Goal: Task Accomplishment & Management: Manage account settings

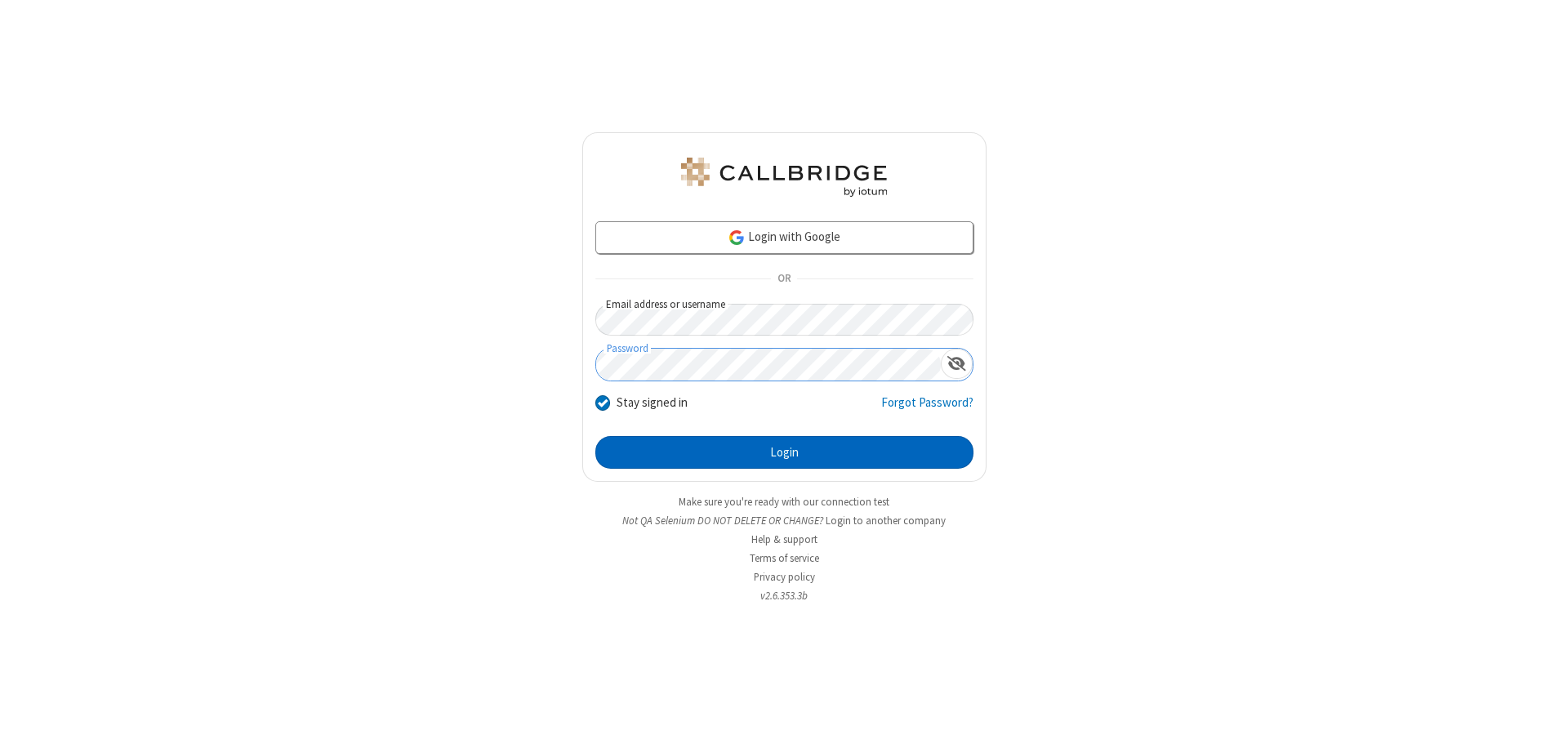
click at [784, 453] on button "Login" at bounding box center [784, 452] width 378 height 33
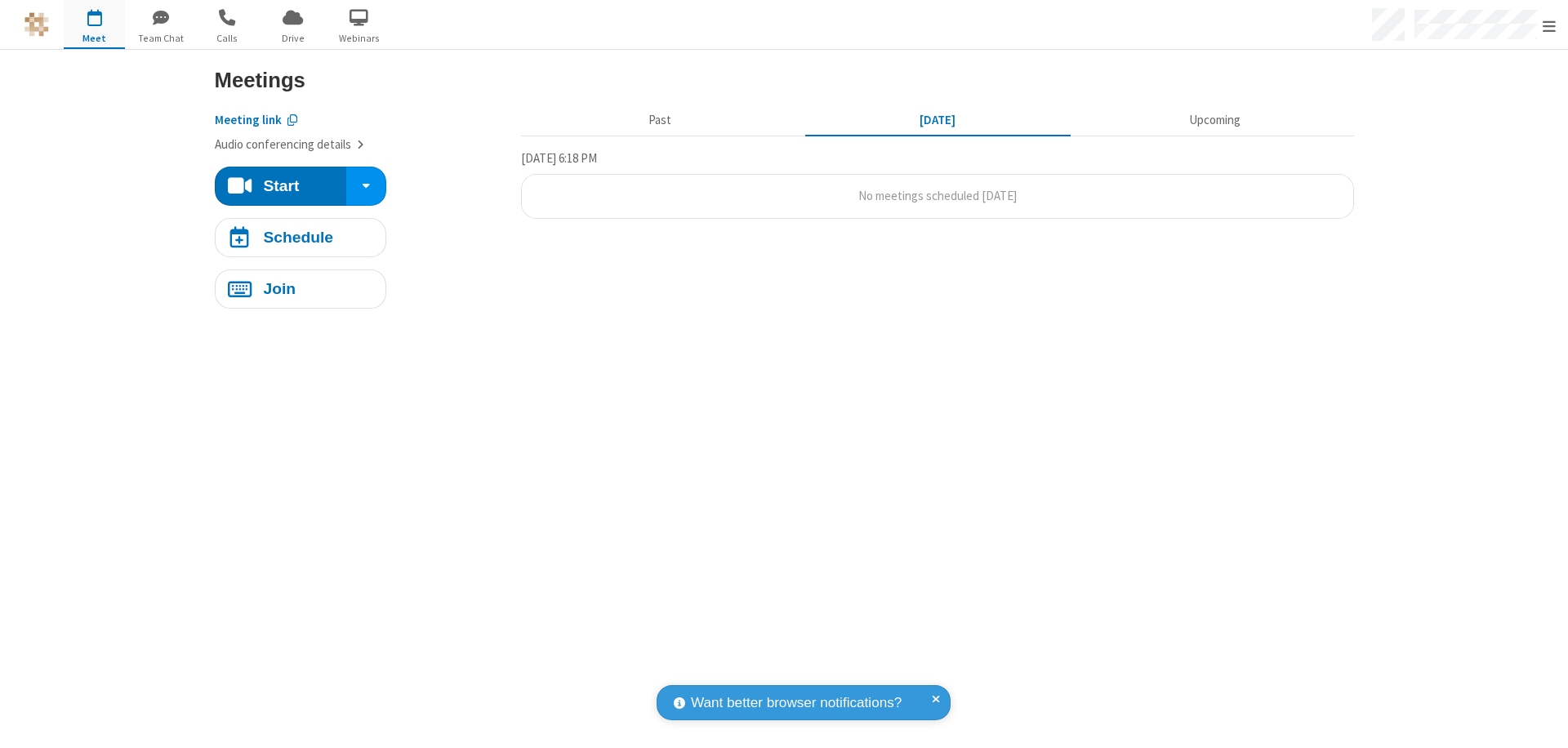
click at [1549, 25] on span "Open menu" at bounding box center [1549, 25] width 13 height 16
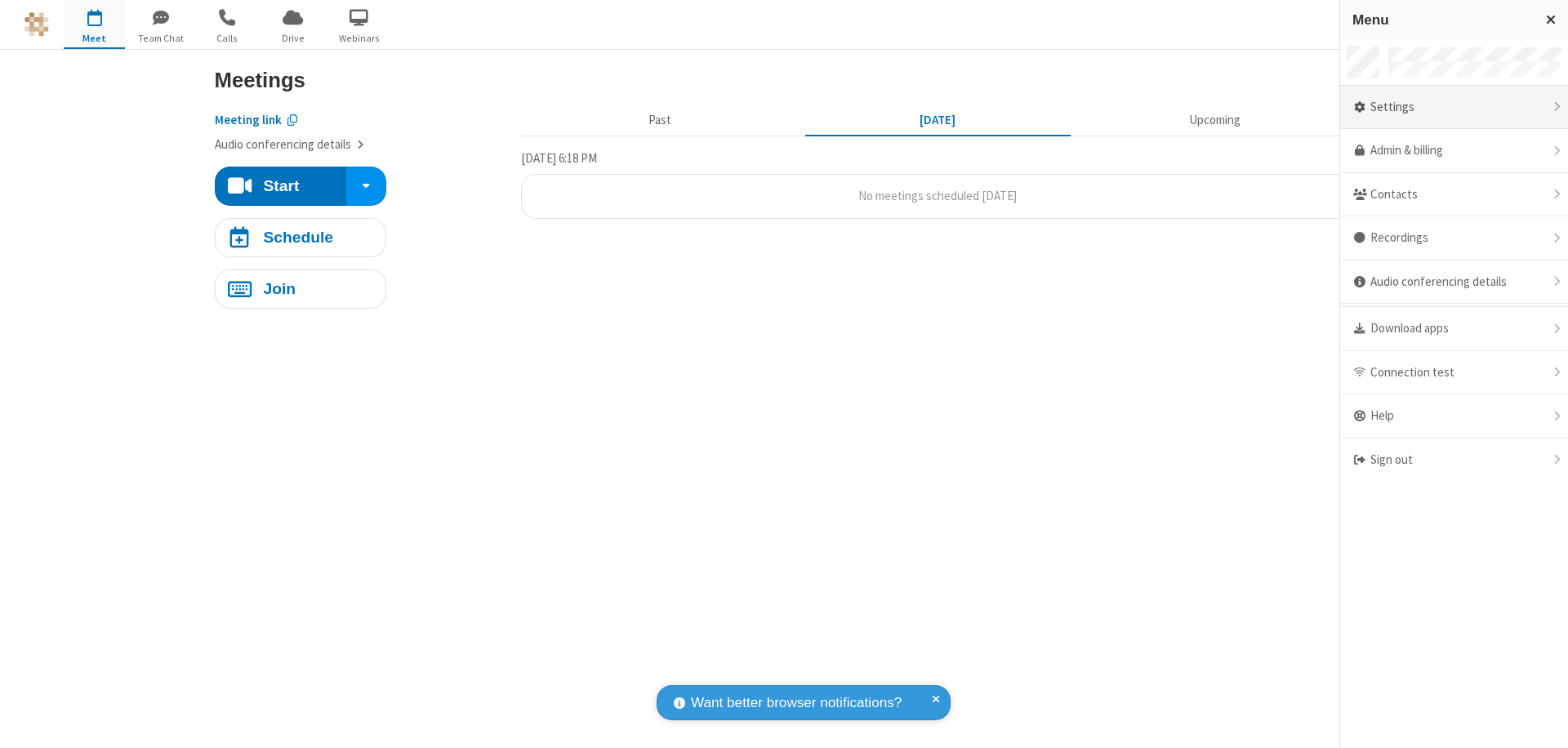
click at [1454, 107] on div "Settings" at bounding box center [1454, 108] width 228 height 44
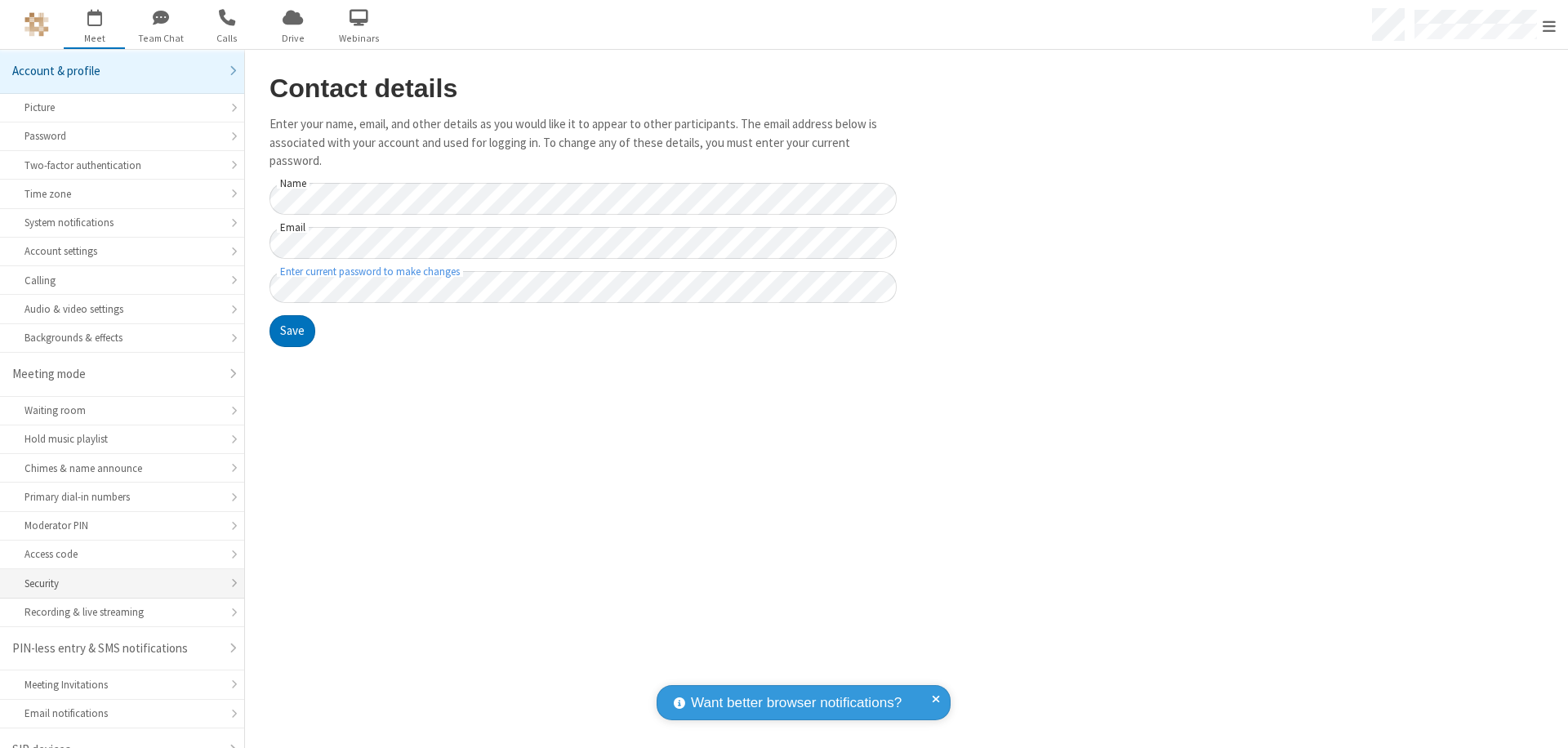
click at [116, 576] on div "Security" at bounding box center [122, 583] width 195 height 15
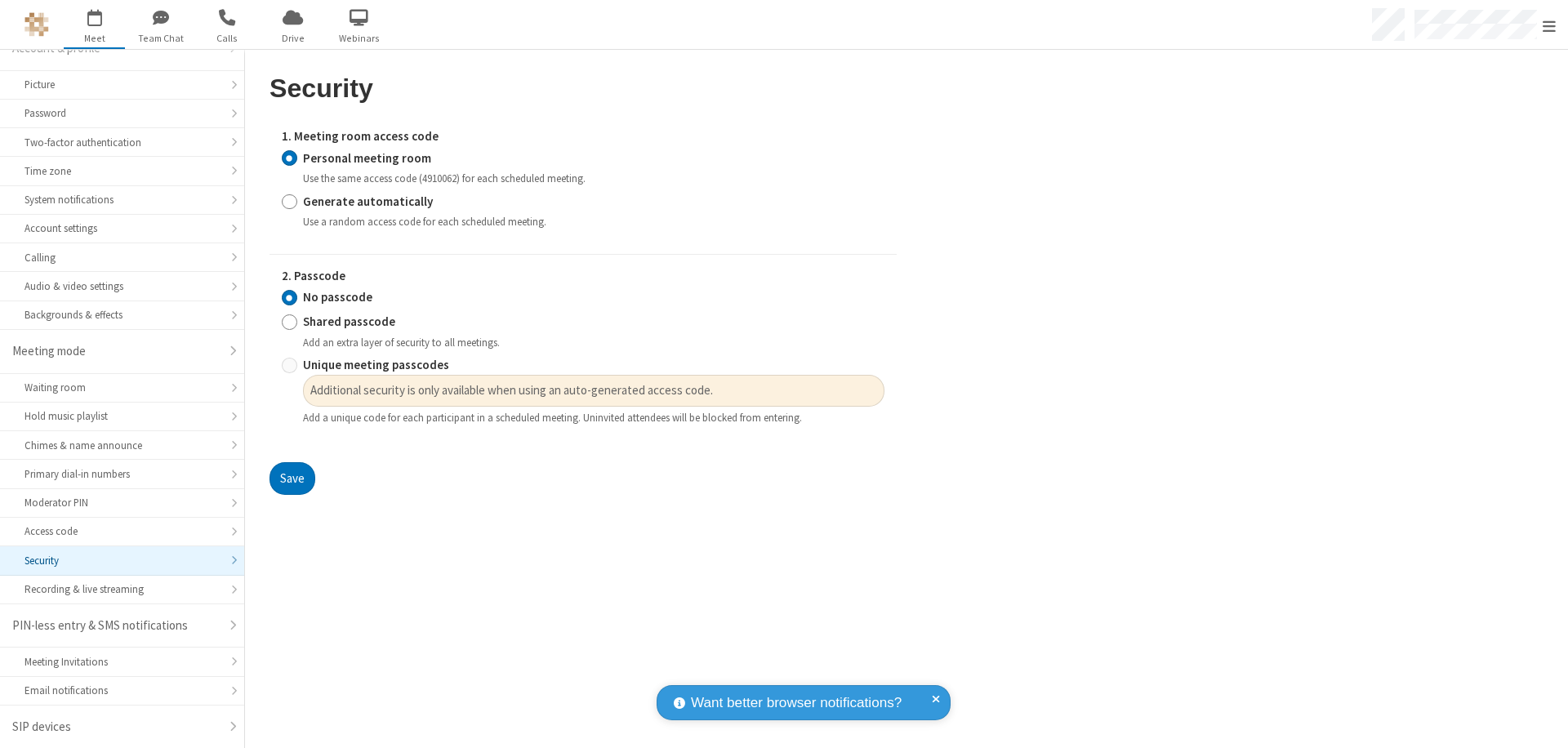
click at [289, 157] on input "Personal meeting room" at bounding box center [290, 158] width 15 height 17
click at [289, 297] on input "No passcode" at bounding box center [290, 297] width 15 height 17
click at [291, 479] on button "Save" at bounding box center [292, 478] width 45 height 33
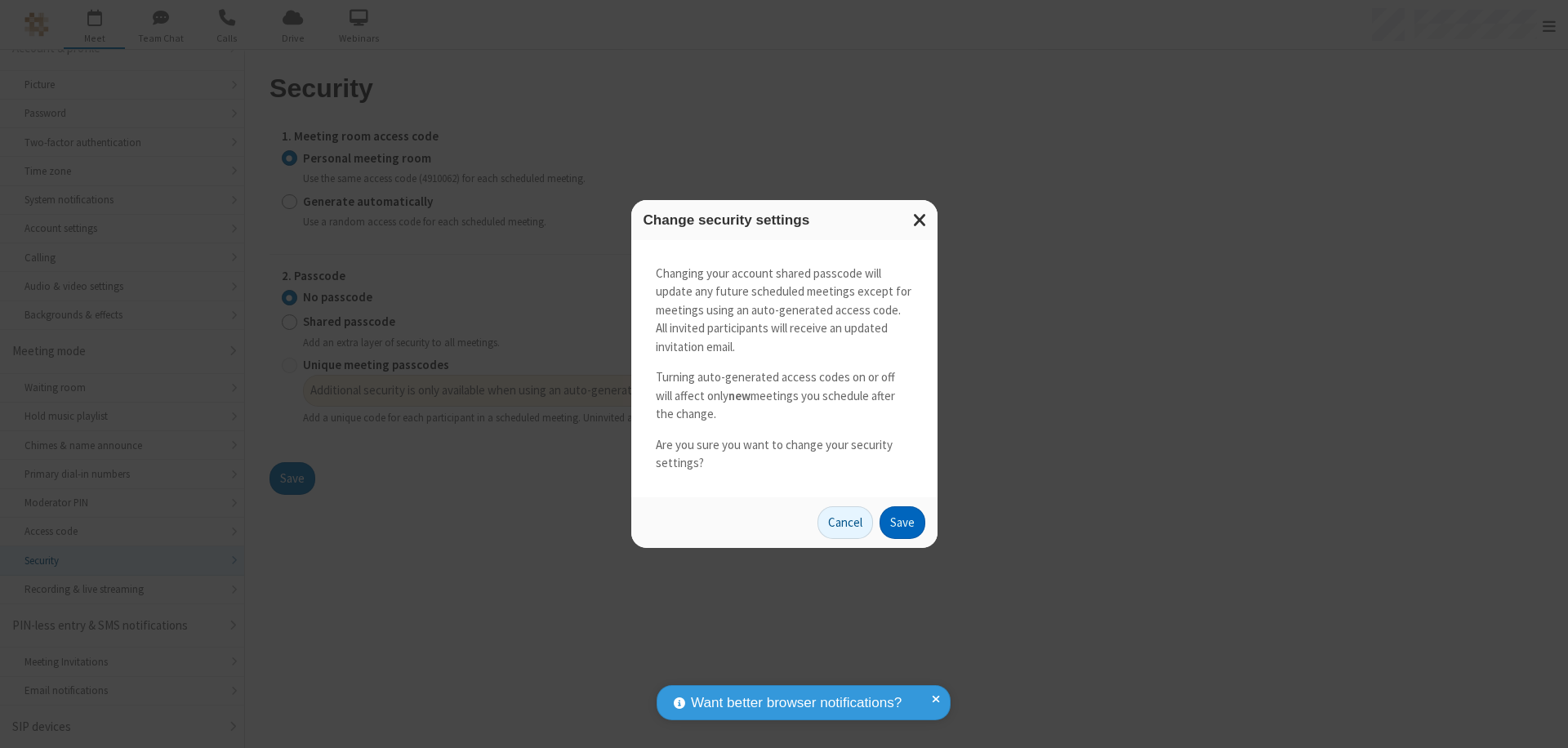
click at [901, 522] on button "Save" at bounding box center [902, 523] width 45 height 33
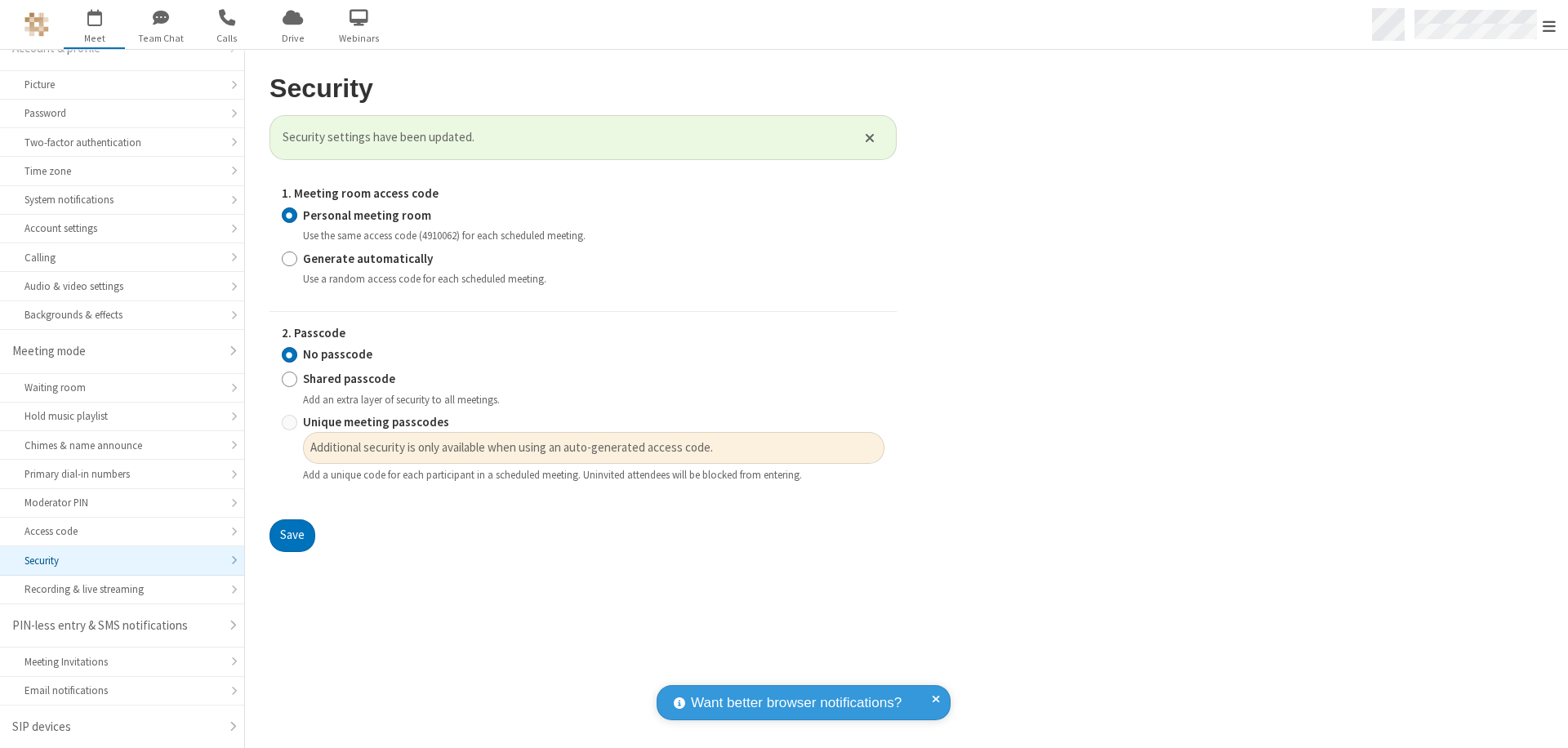
click at [1549, 25] on span "Open menu" at bounding box center [1549, 25] width 13 height 16
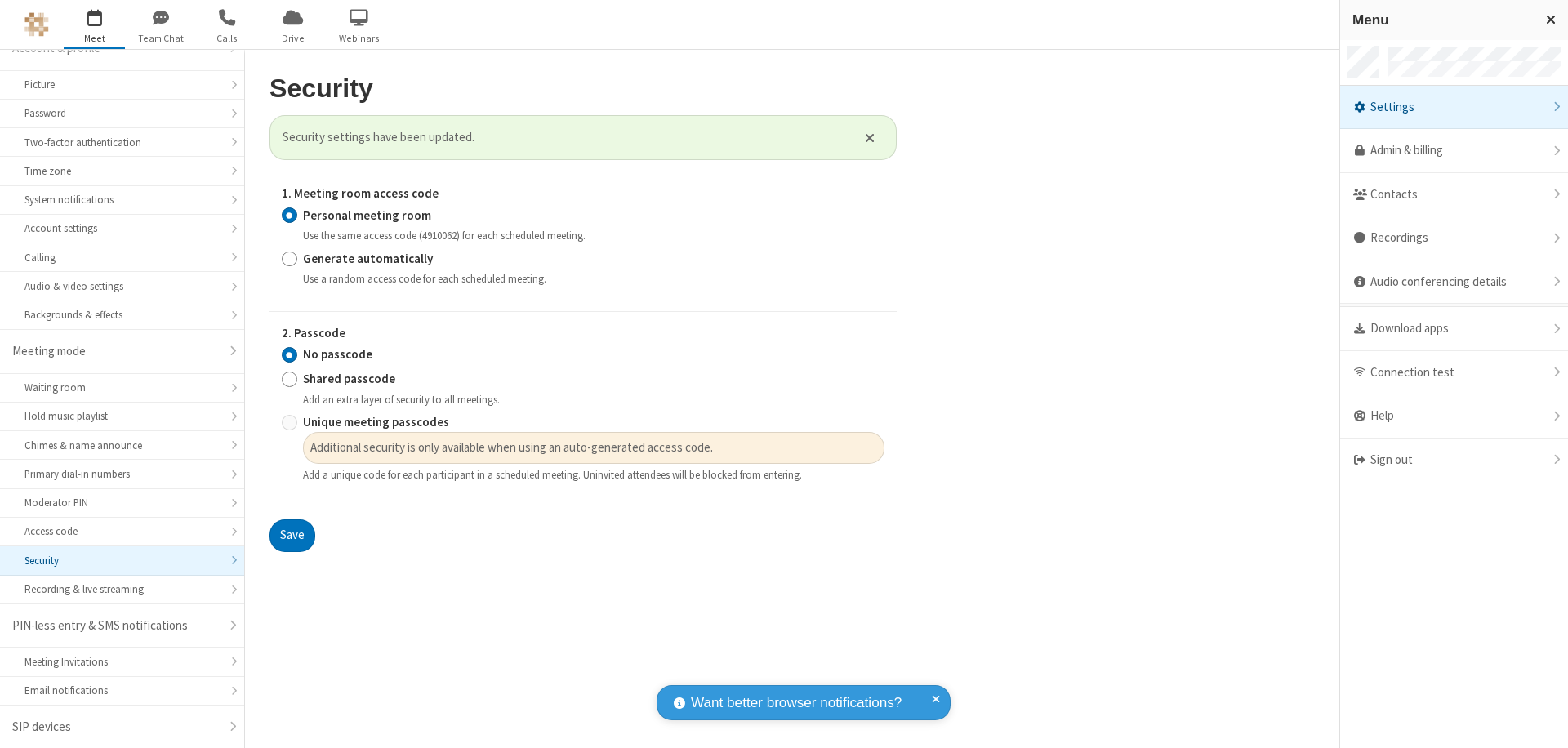
click at [94, 24] on span "button" at bounding box center [94, 17] width 61 height 28
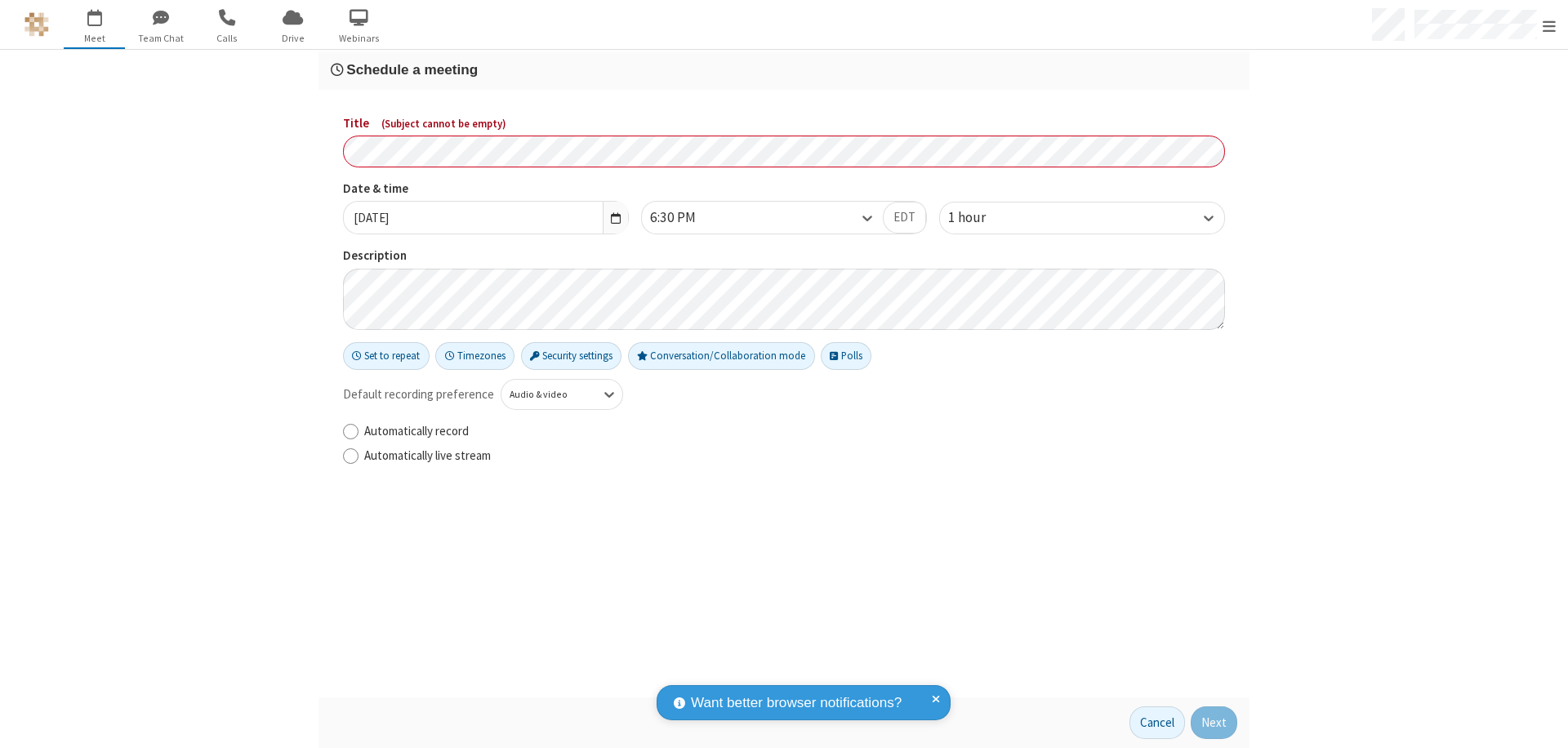
click at [784, 69] on h3 "Schedule a meeting" at bounding box center [784, 70] width 906 height 15
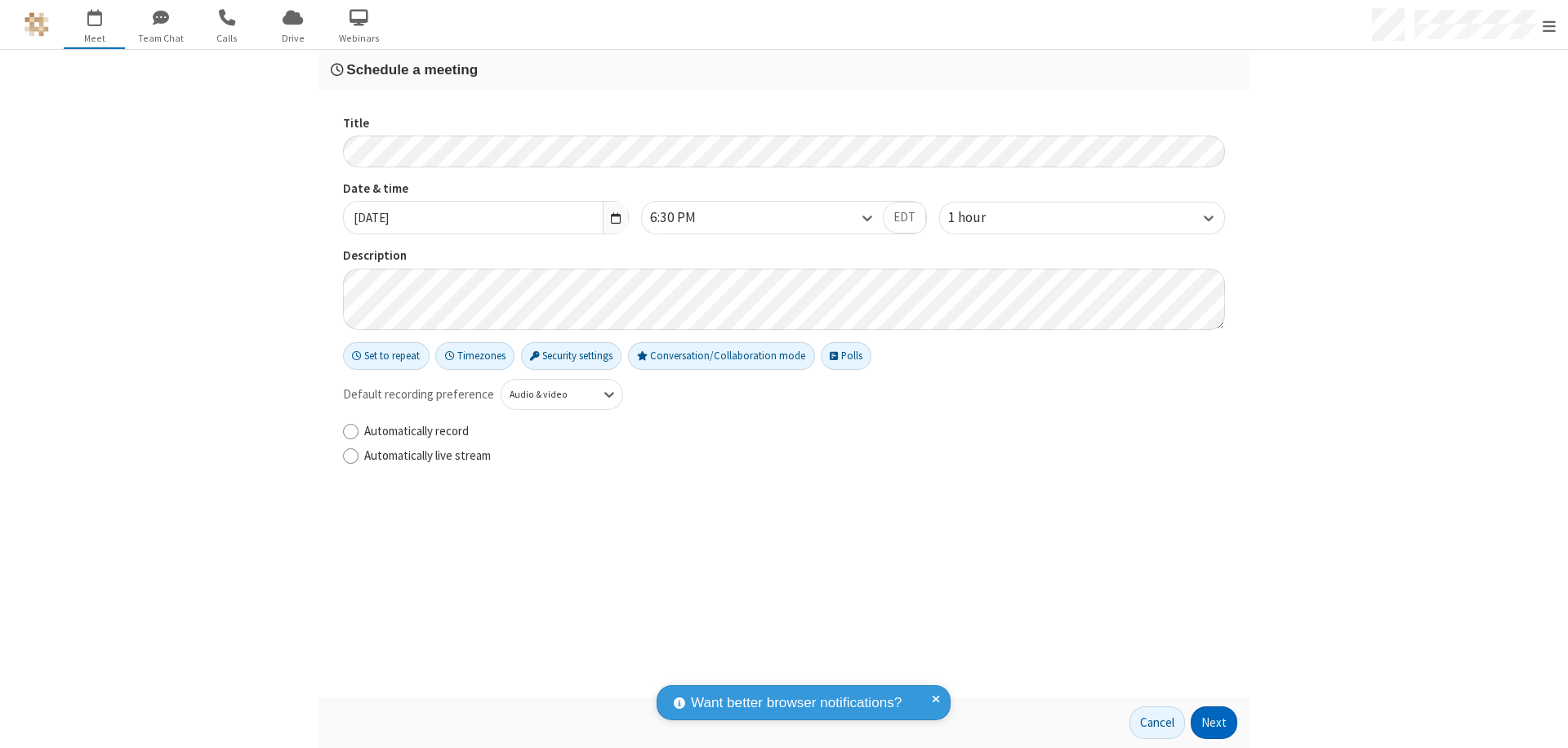
click at [1215, 723] on button "Next" at bounding box center [1214, 722] width 46 height 33
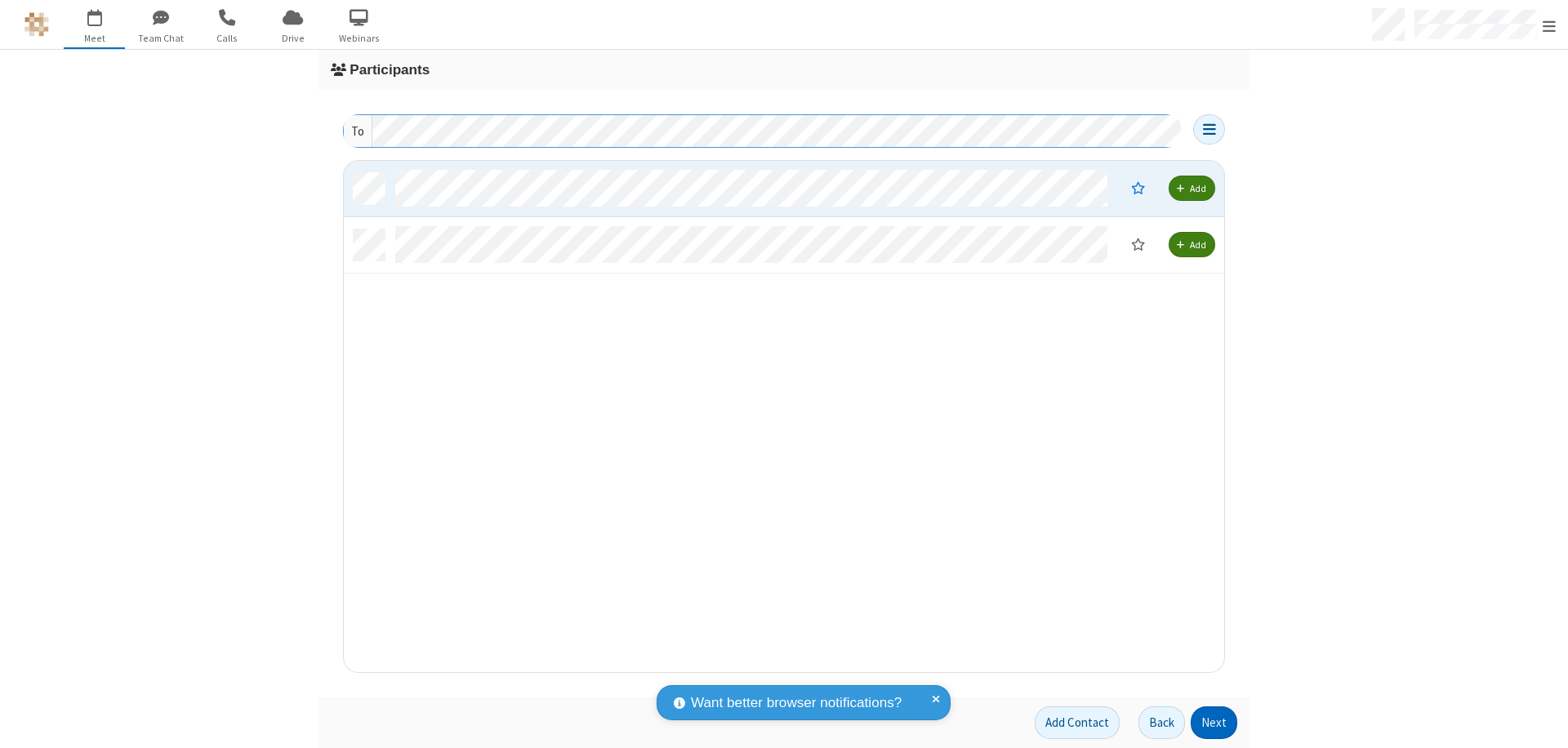
click at [1215, 723] on button "Next" at bounding box center [1214, 722] width 46 height 33
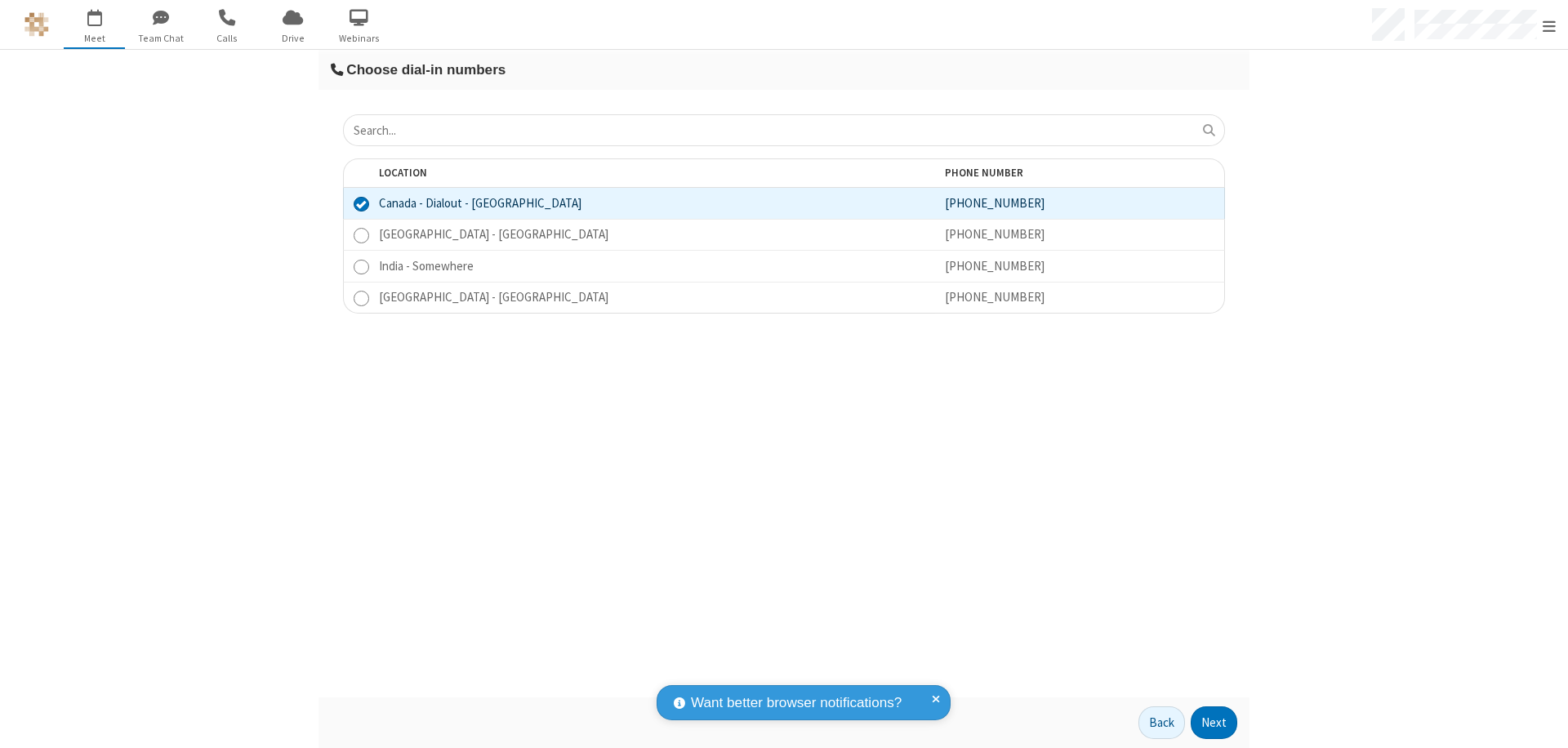
click at [1215, 723] on button "Next" at bounding box center [1214, 722] width 46 height 33
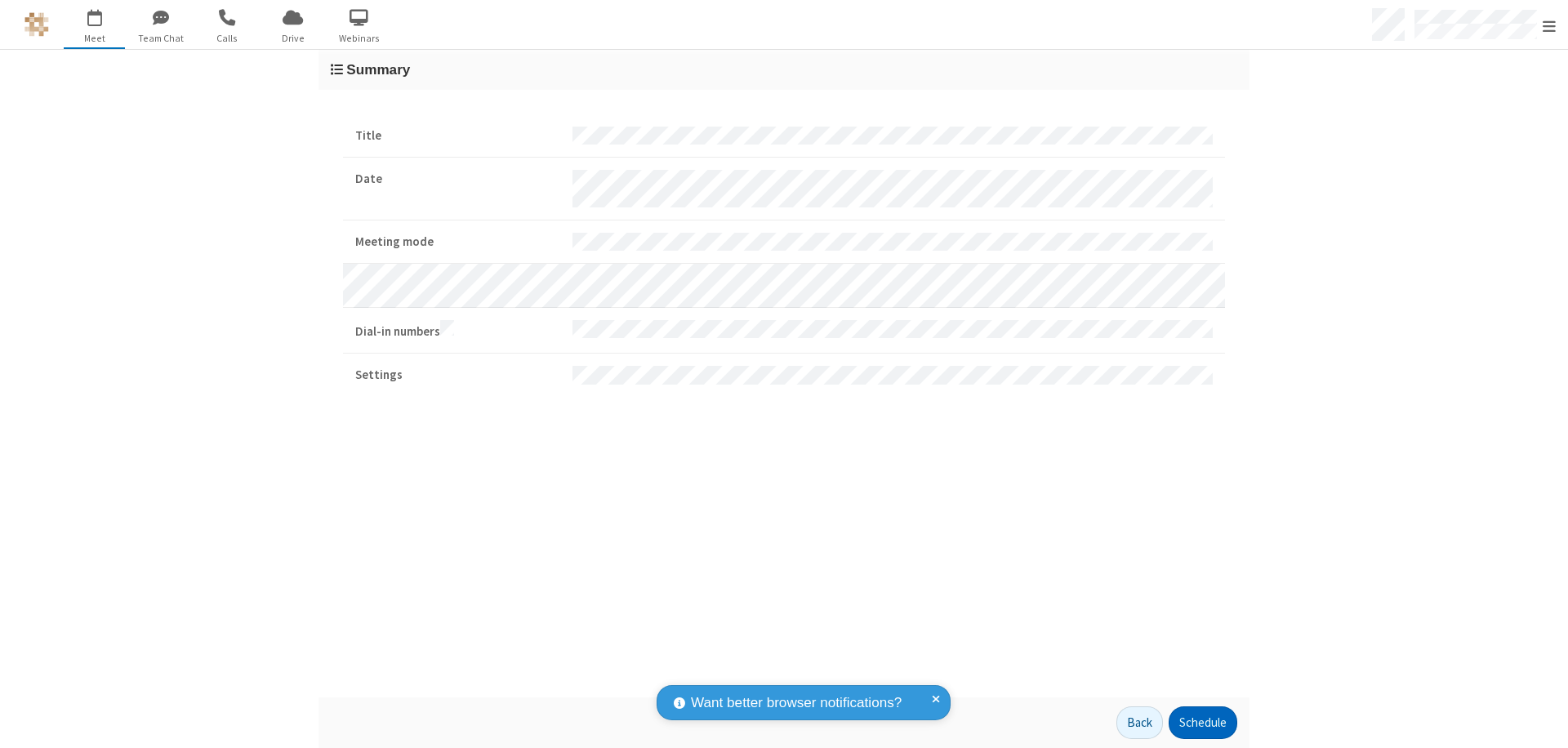
click at [1202, 723] on button "Schedule" at bounding box center [1203, 722] width 69 height 33
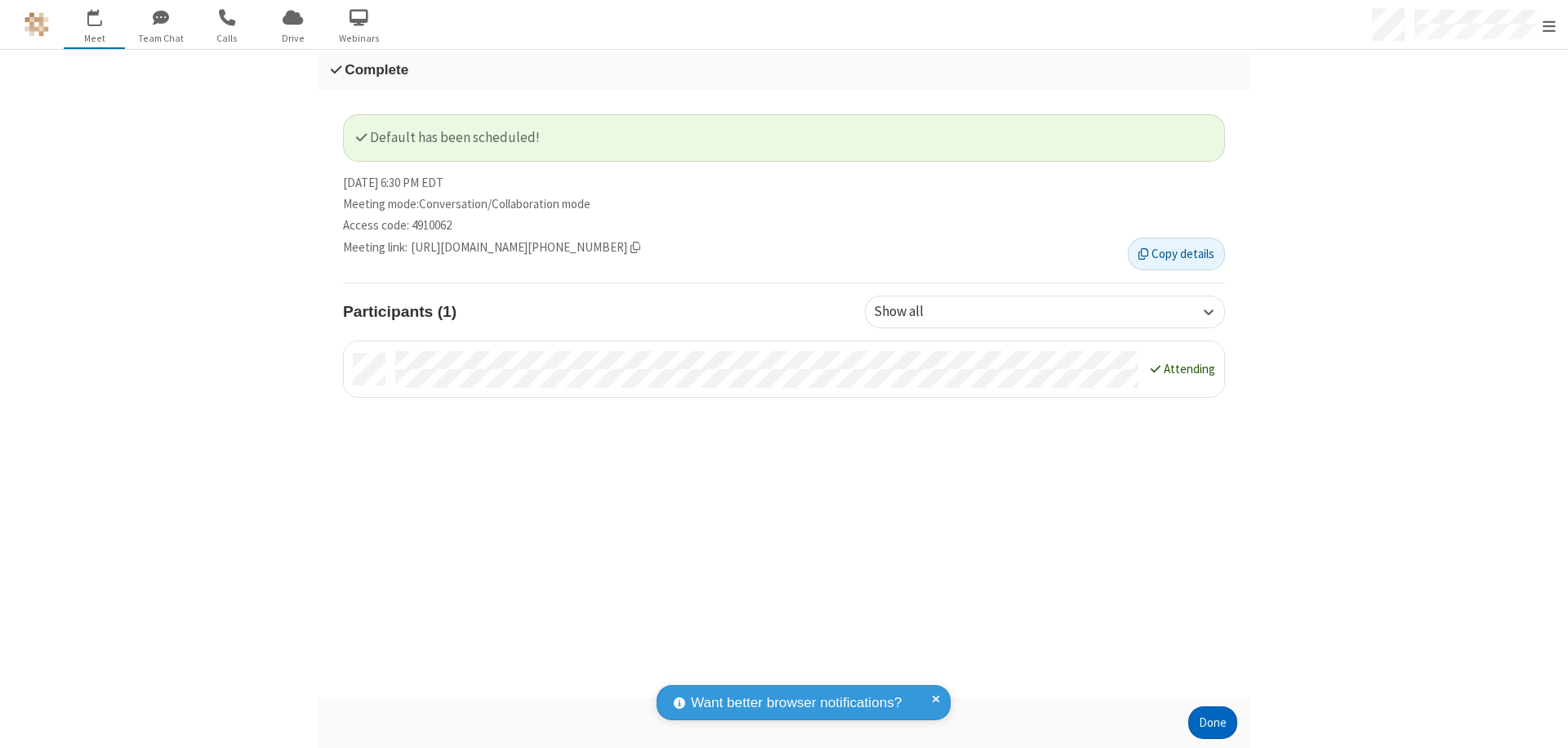
click at [1213, 723] on button "Done" at bounding box center [1213, 722] width 49 height 33
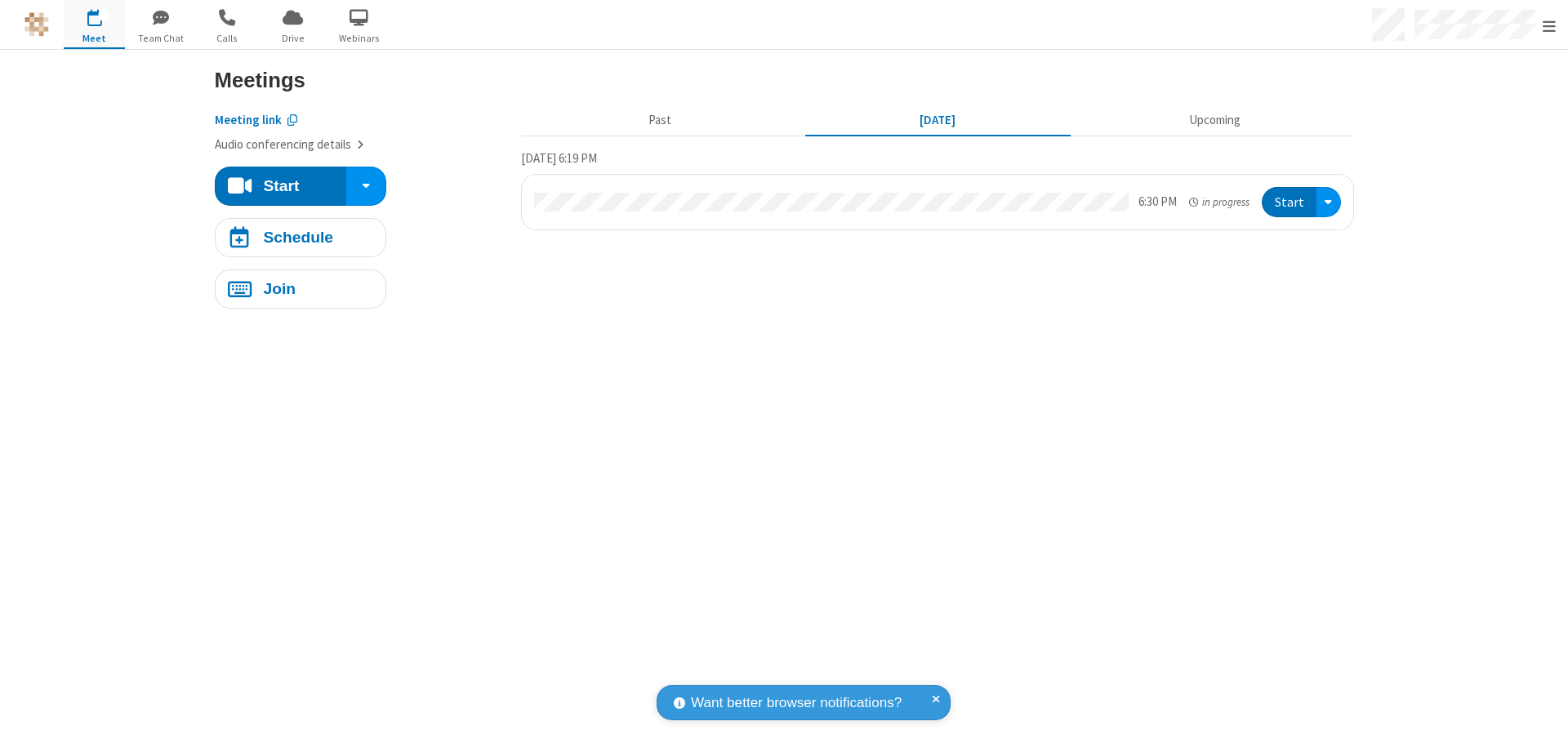
click at [1289, 202] on button "Start" at bounding box center [1289, 202] width 55 height 30
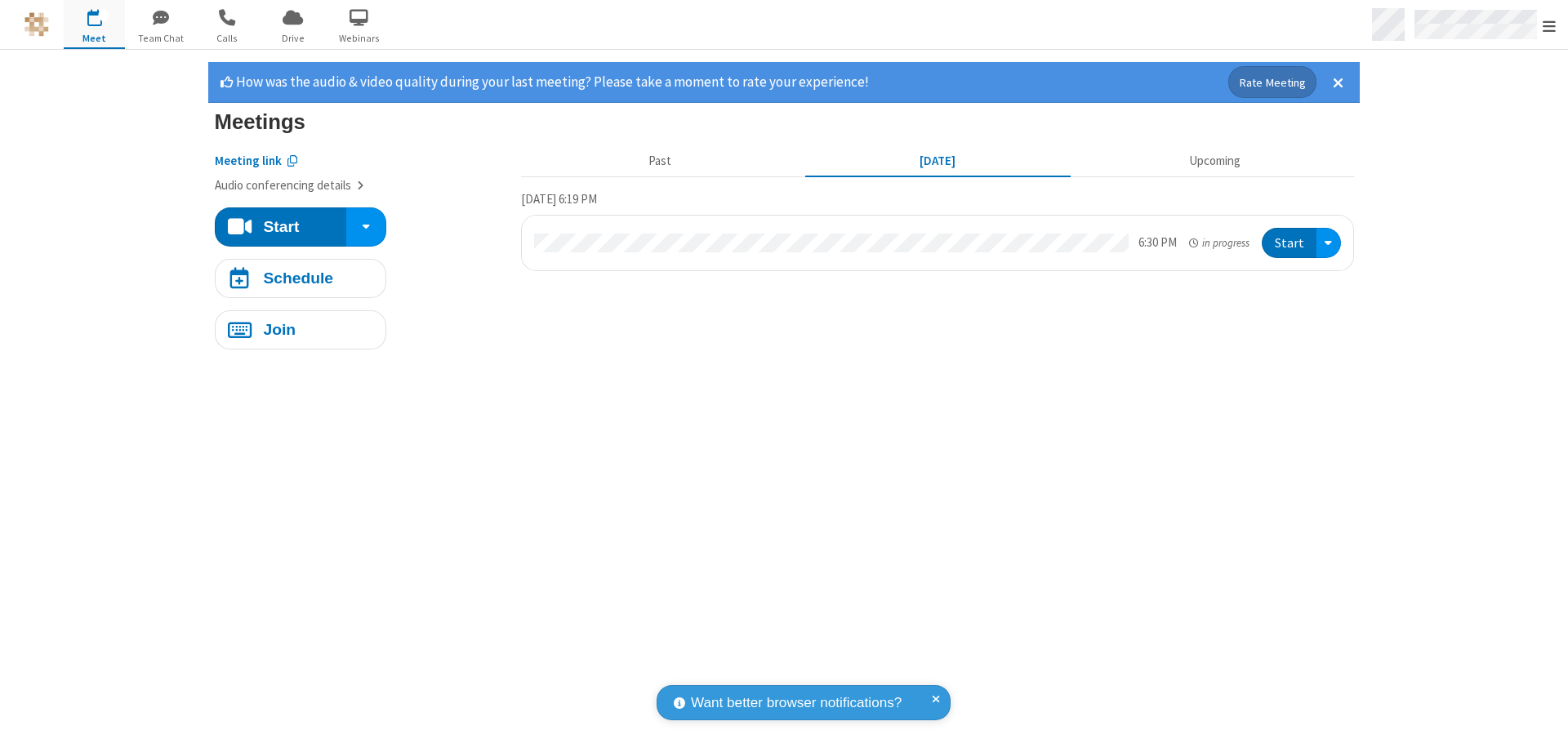
click at [1549, 25] on span "Open menu" at bounding box center [1549, 25] width 13 height 16
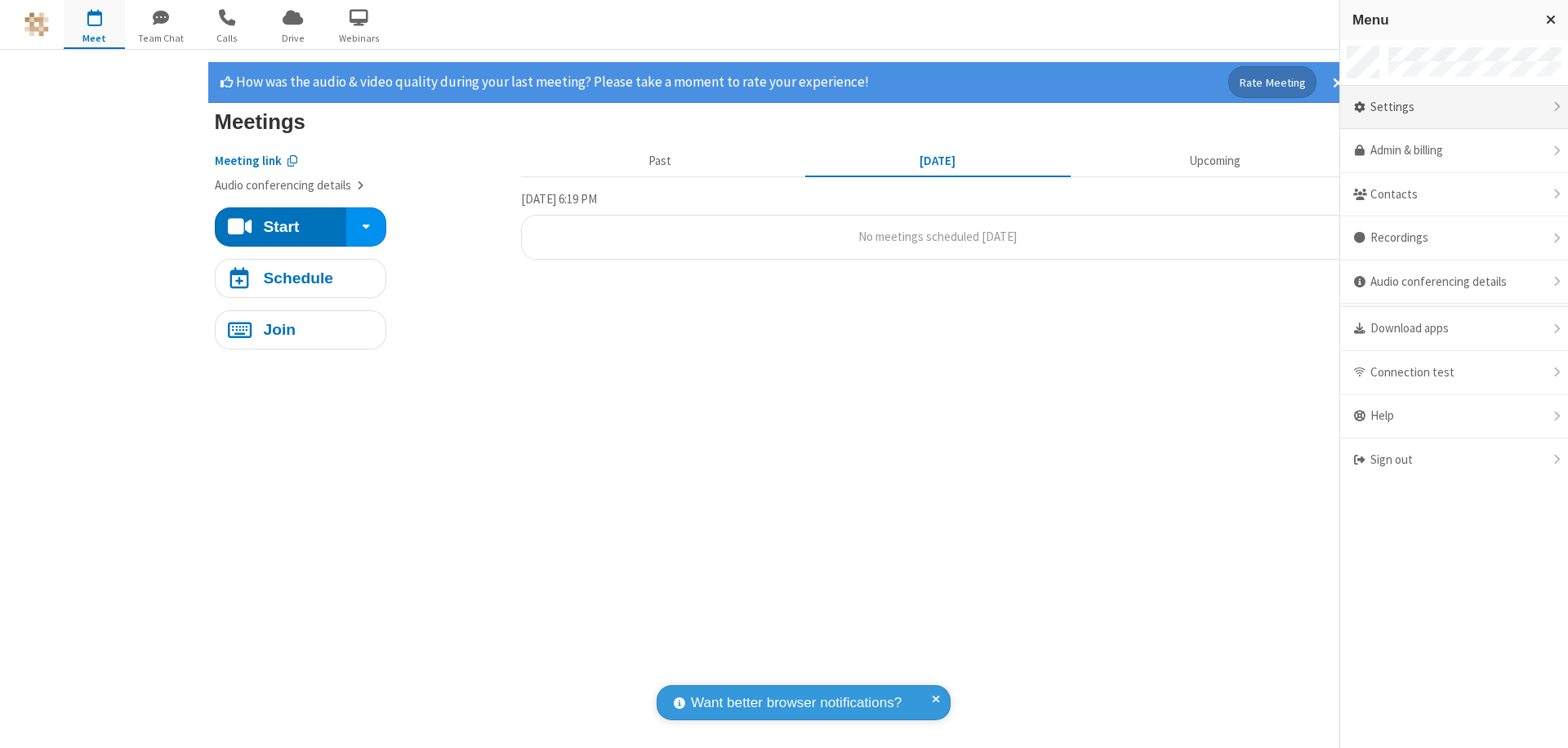
click at [1454, 107] on div "Settings" at bounding box center [1454, 108] width 228 height 44
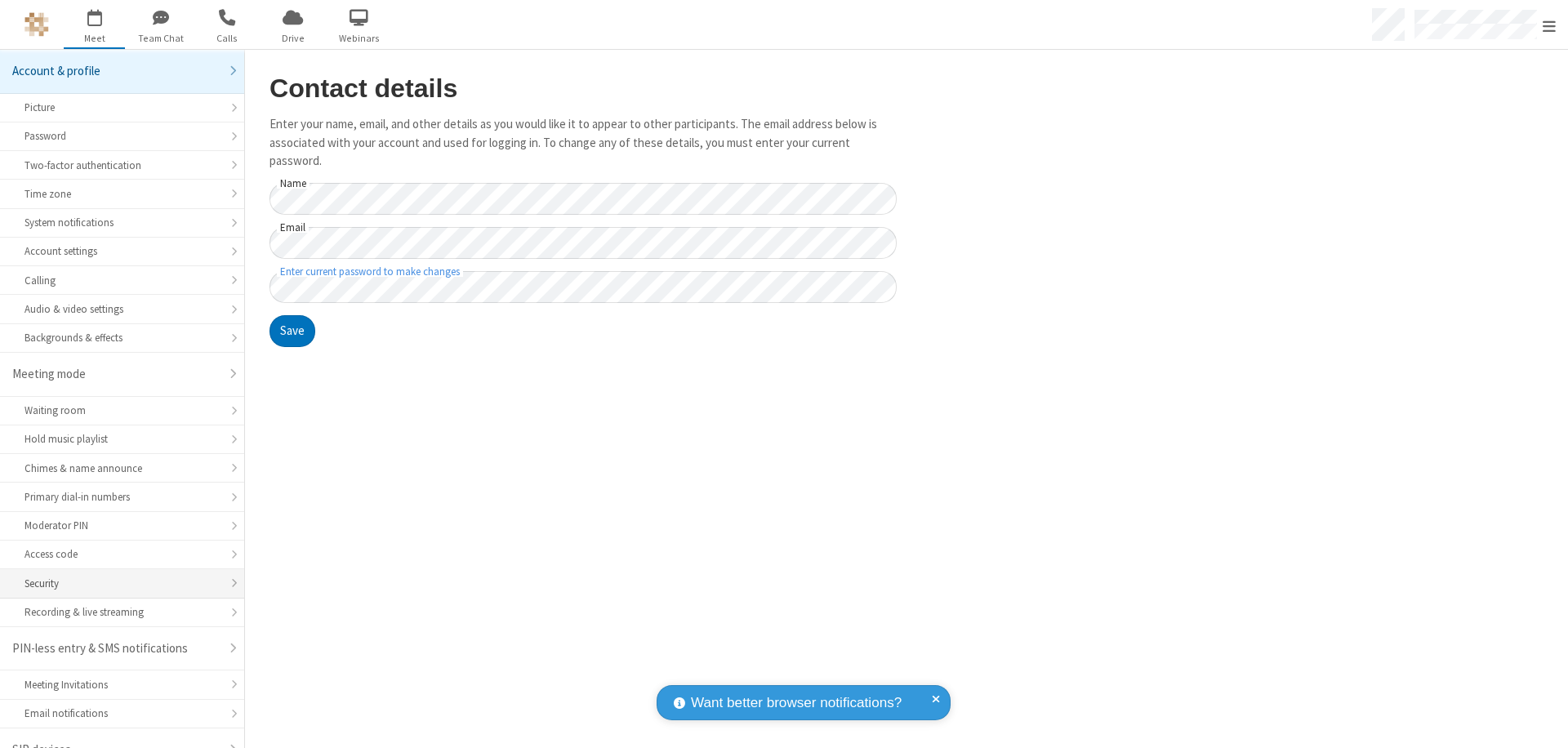
click at [116, 576] on div "Security" at bounding box center [122, 583] width 195 height 15
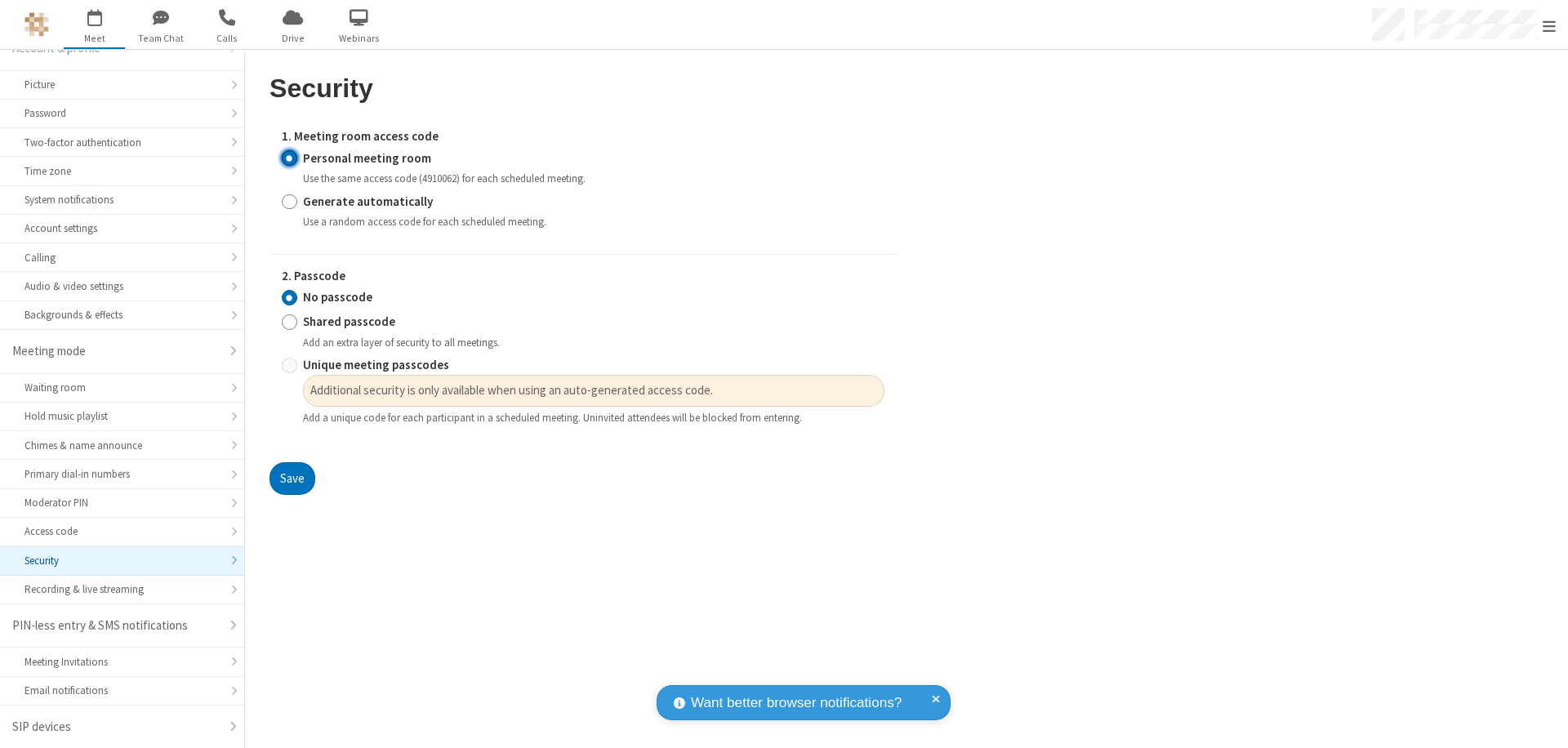
click at [289, 157] on input "Personal meeting room" at bounding box center [290, 158] width 15 height 17
click at [289, 297] on input "No passcode" at bounding box center [290, 297] width 15 height 17
click at [291, 479] on button "Save" at bounding box center [292, 478] width 45 height 33
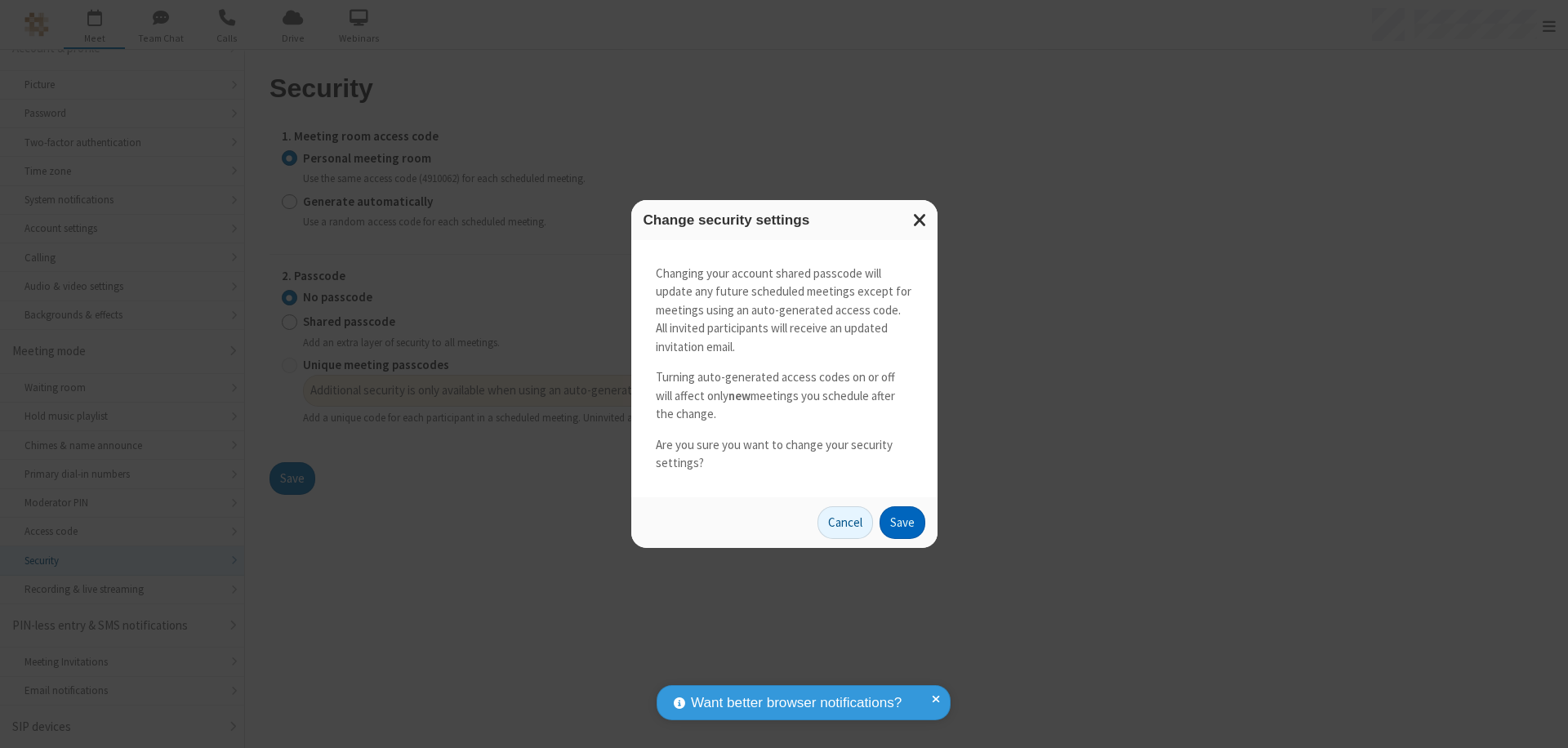
click at [901, 522] on button "Save" at bounding box center [902, 523] width 45 height 33
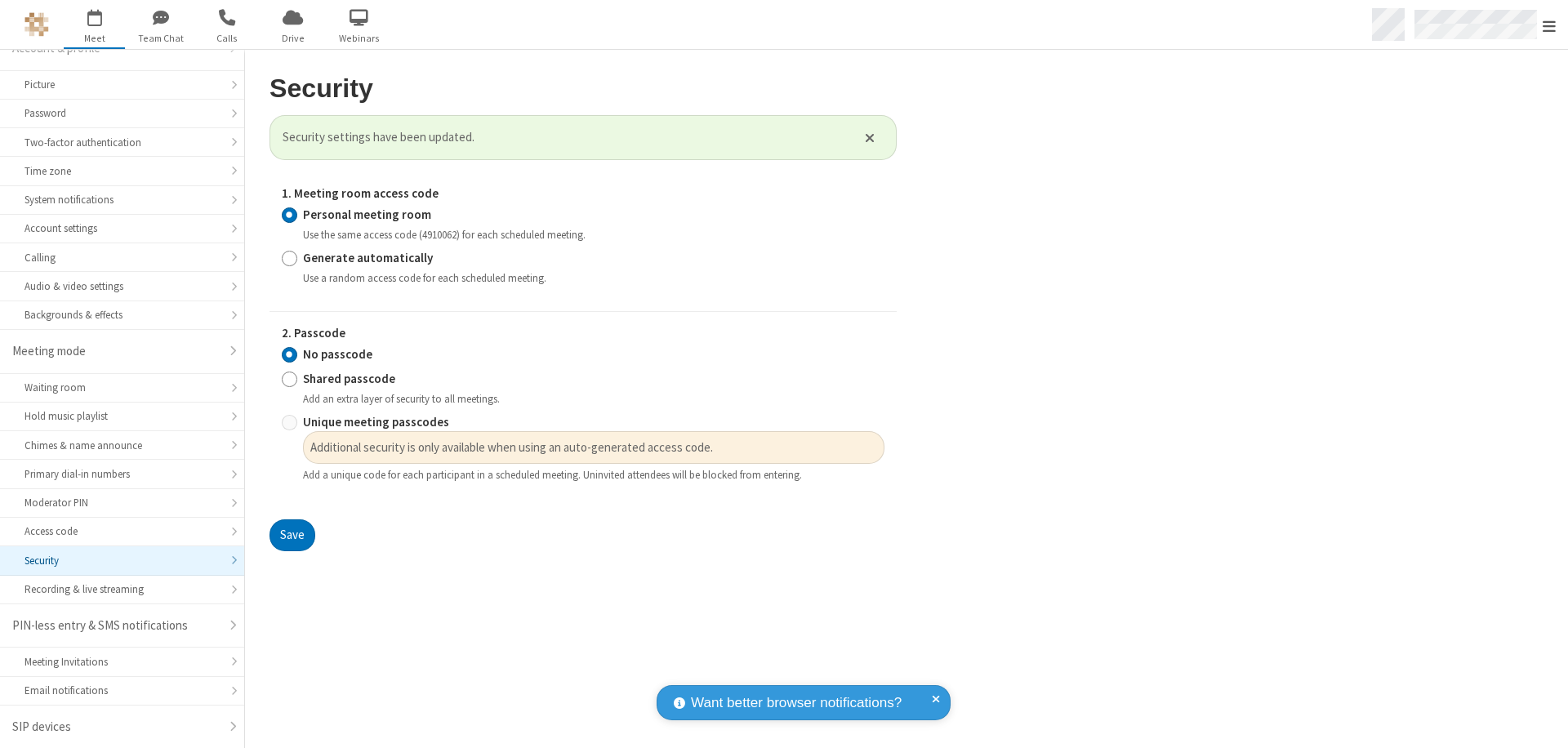
click at [1549, 24] on span "Open menu" at bounding box center [1549, 25] width 13 height 16
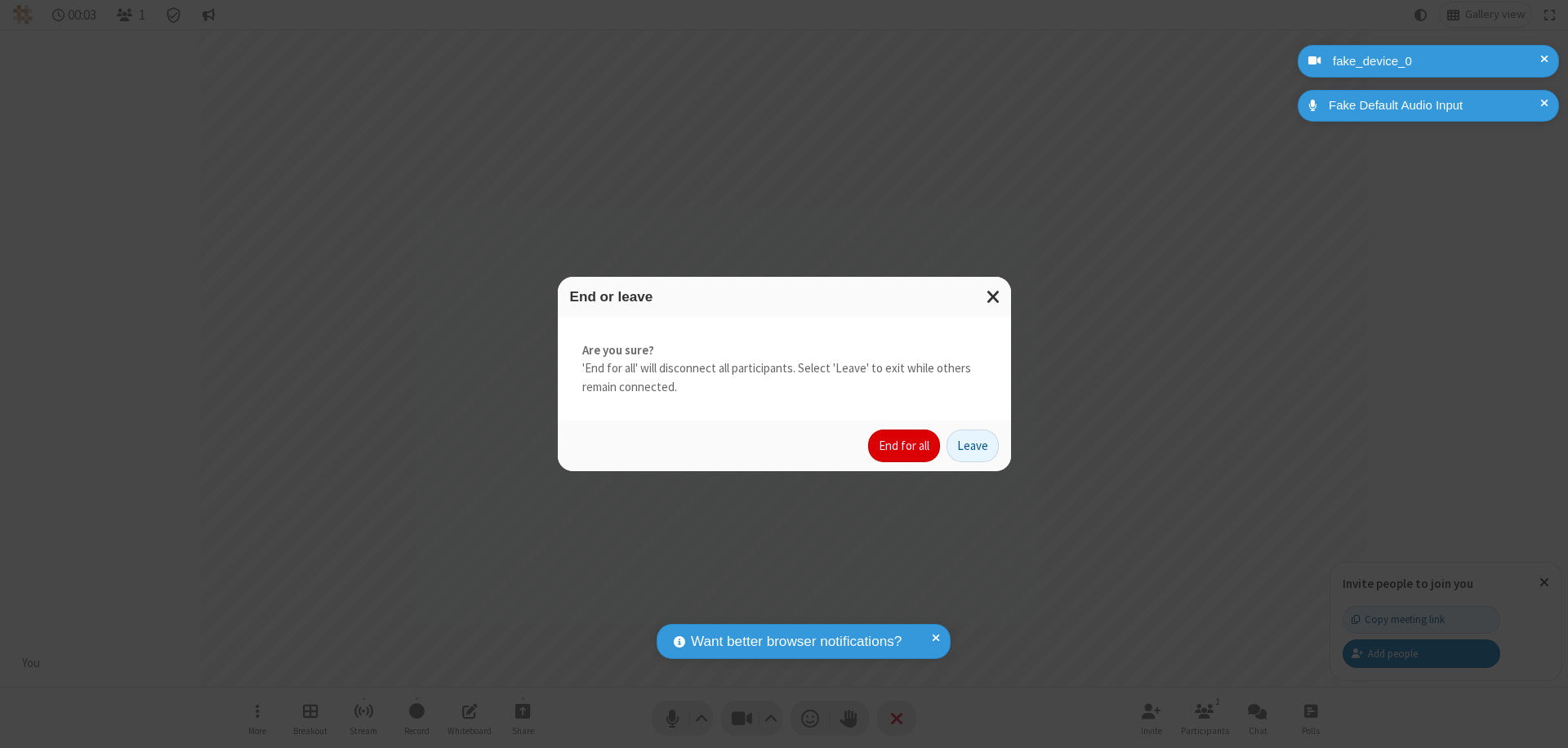
click at [905, 446] on button "End for all" at bounding box center [903, 445] width 72 height 33
